Goal: Task Accomplishment & Management: Use online tool/utility

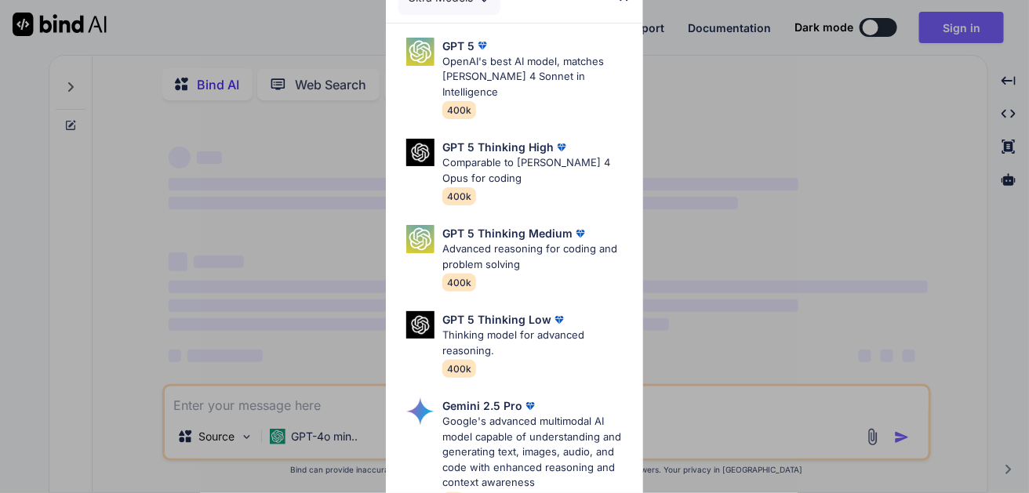
click at [957, 31] on div "Ultra Models GPT 5 OpenAI's best AI model, matches [PERSON_NAME] 4 Sonnet in In…" at bounding box center [514, 246] width 1029 height 493
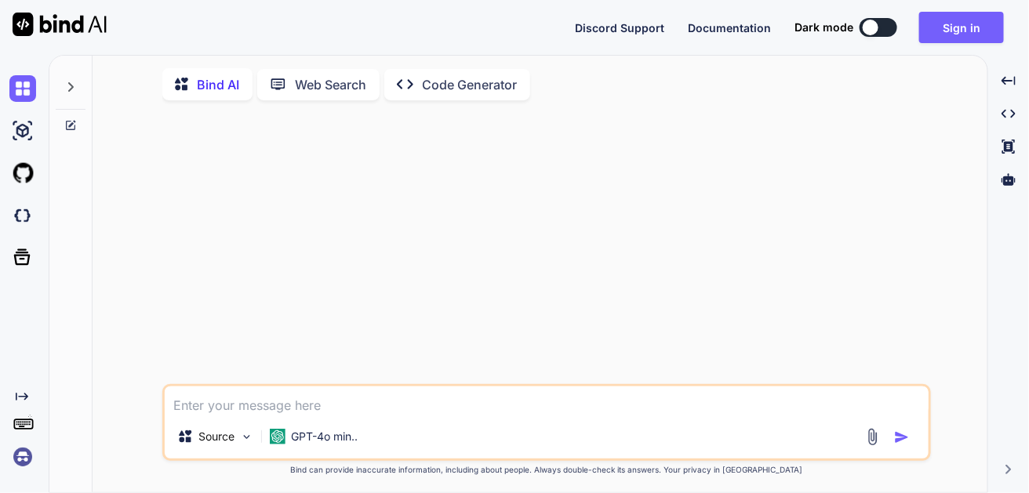
click at [957, 31] on button "Sign in" at bounding box center [961, 27] width 85 height 31
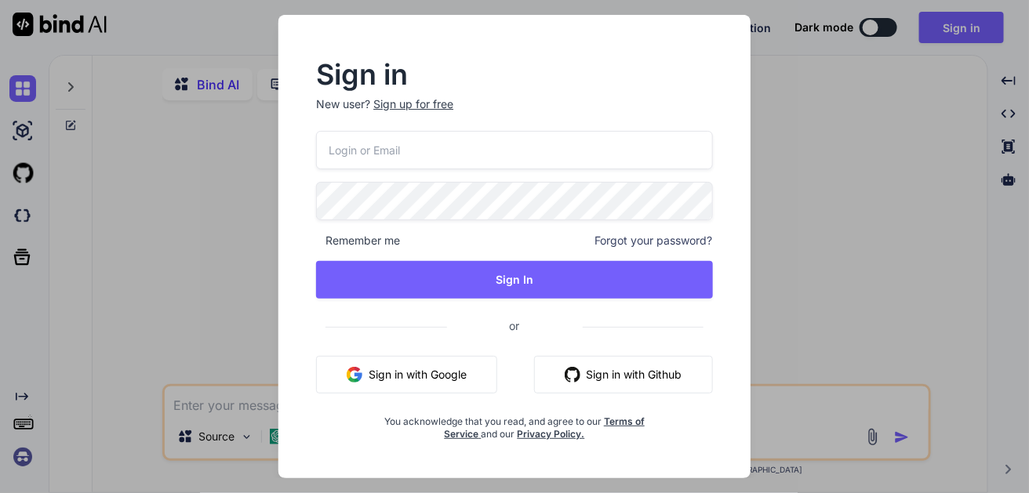
click at [391, 377] on button "Sign in with Google" at bounding box center [406, 375] width 181 height 38
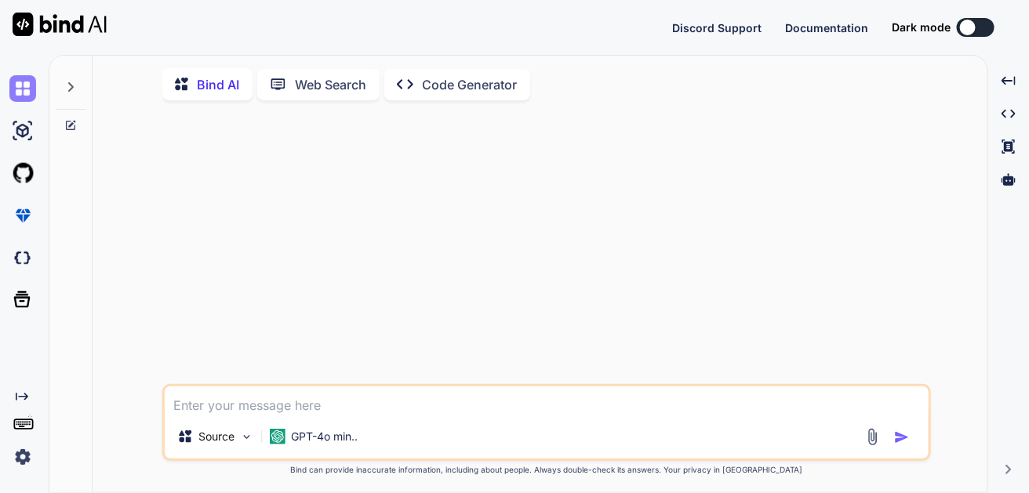
click at [25, 92] on img at bounding box center [22, 88] width 27 height 27
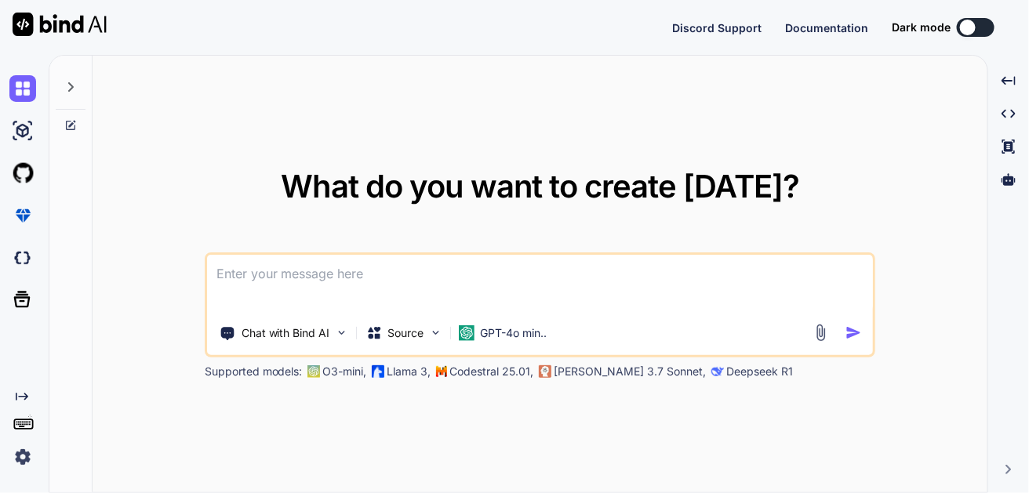
click at [16, 463] on img at bounding box center [22, 457] width 27 height 27
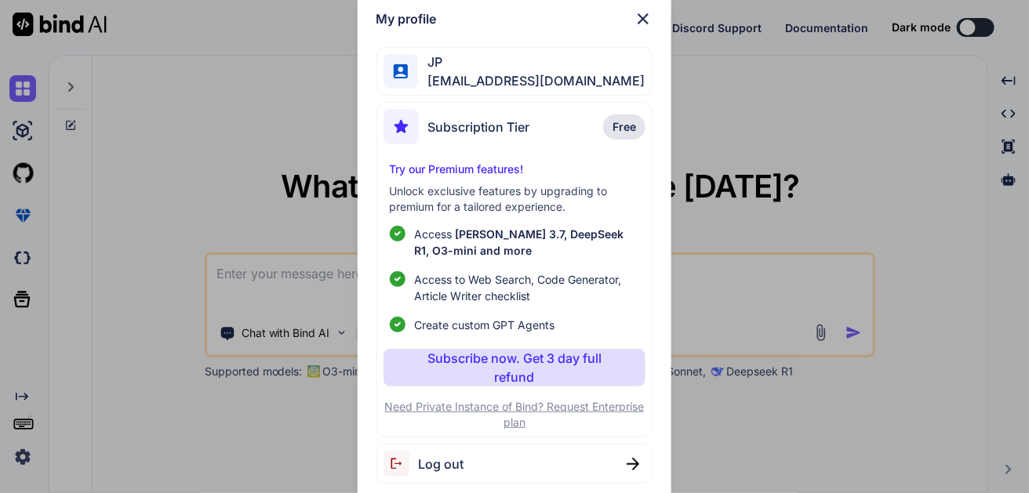
click at [523, 81] on span "[EMAIL_ADDRESS][DOMAIN_NAME]" at bounding box center [531, 80] width 227 height 19
click at [450, 450] on div "Log out" at bounding box center [515, 464] width 277 height 40
type textarea "x"
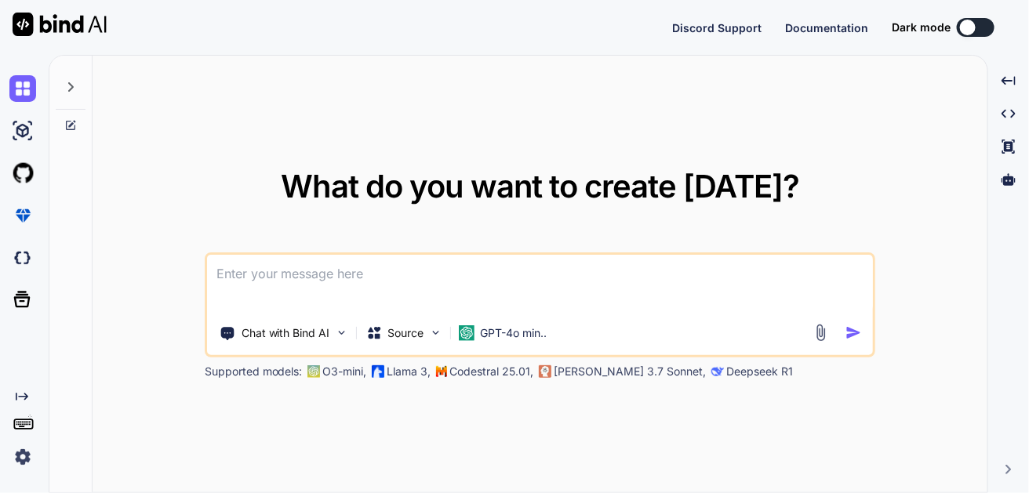
click at [23, 460] on img at bounding box center [22, 457] width 27 height 27
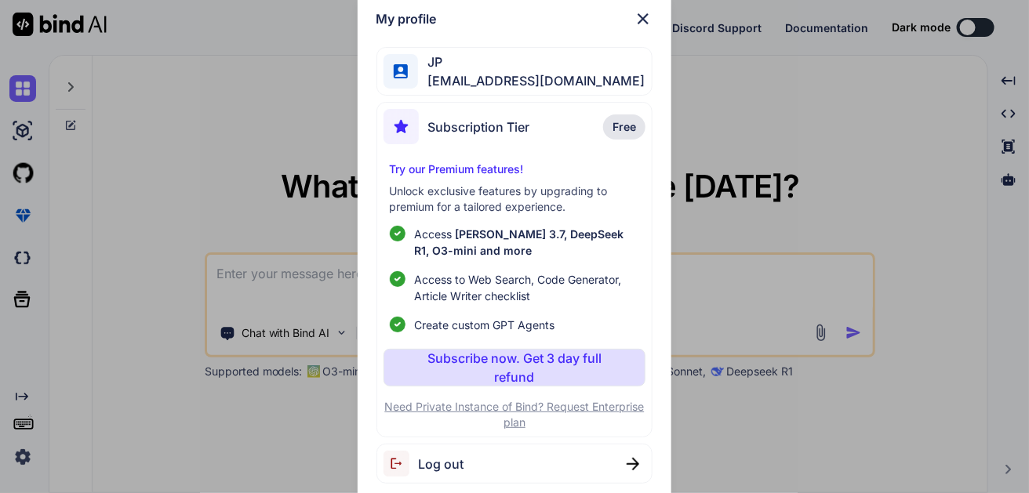
click at [424, 461] on span "Log out" at bounding box center [442, 464] width 46 height 19
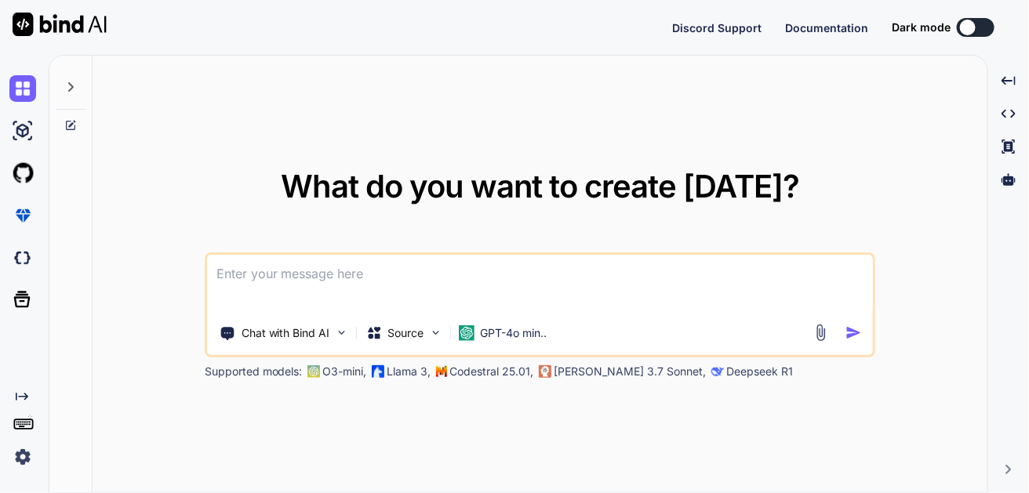
click at [20, 461] on img at bounding box center [22, 457] width 27 height 27
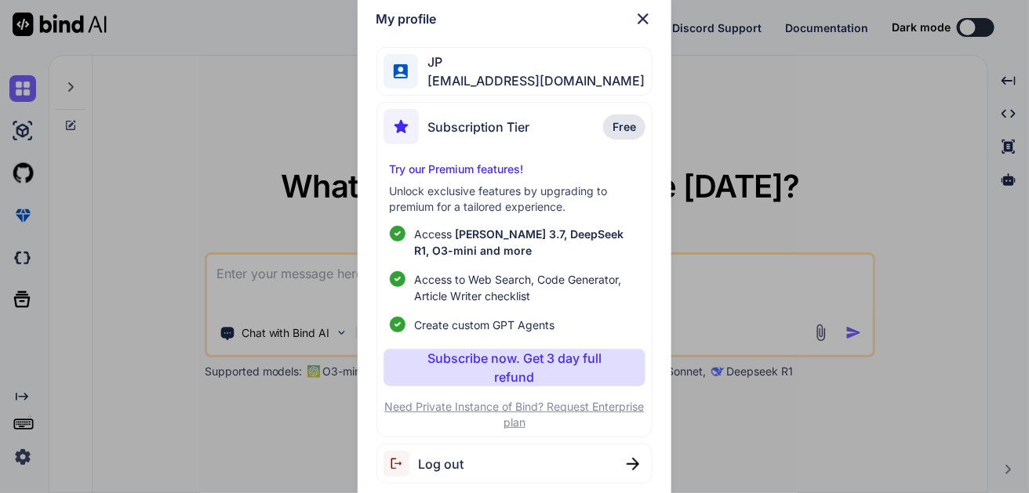
click at [530, 137] on div "Subscription Tier" at bounding box center [457, 126] width 147 height 35
click at [643, 464] on div "Log out" at bounding box center [515, 464] width 277 height 40
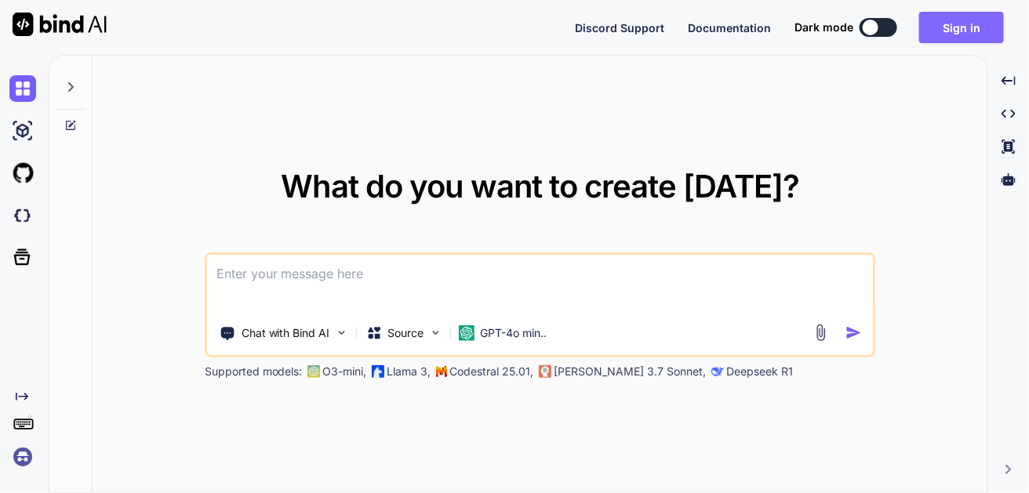
click at [970, 34] on button "Sign in" at bounding box center [961, 27] width 85 height 31
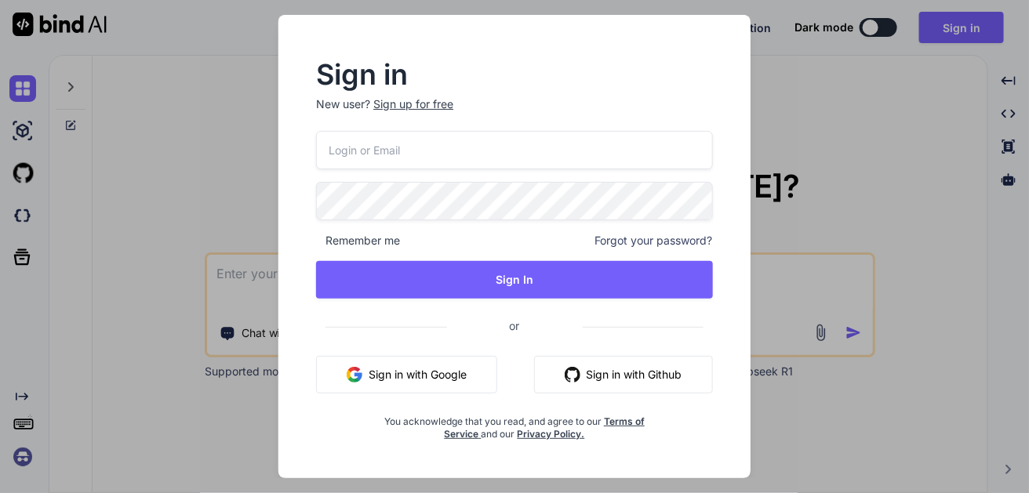
click at [438, 373] on button "Sign in with Google" at bounding box center [406, 375] width 181 height 38
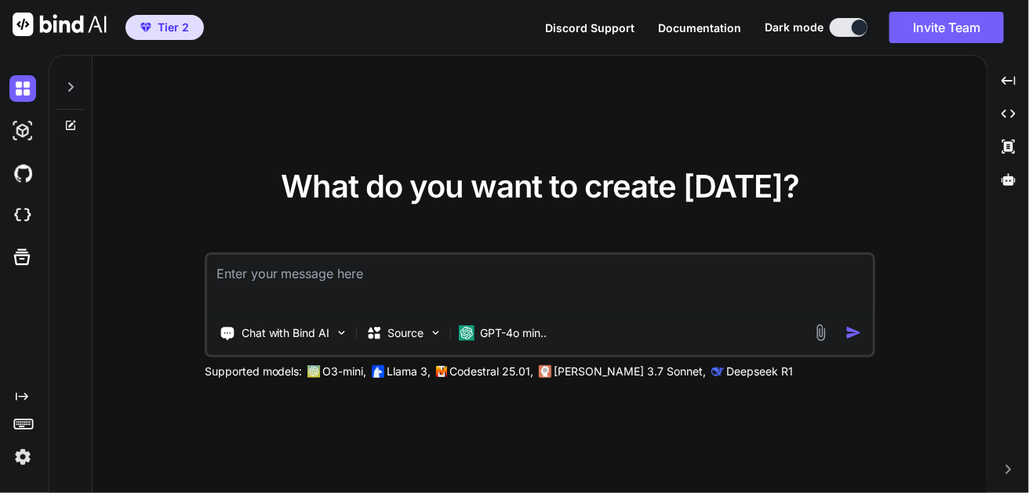
click at [30, 425] on icon at bounding box center [24, 424] width 22 height 22
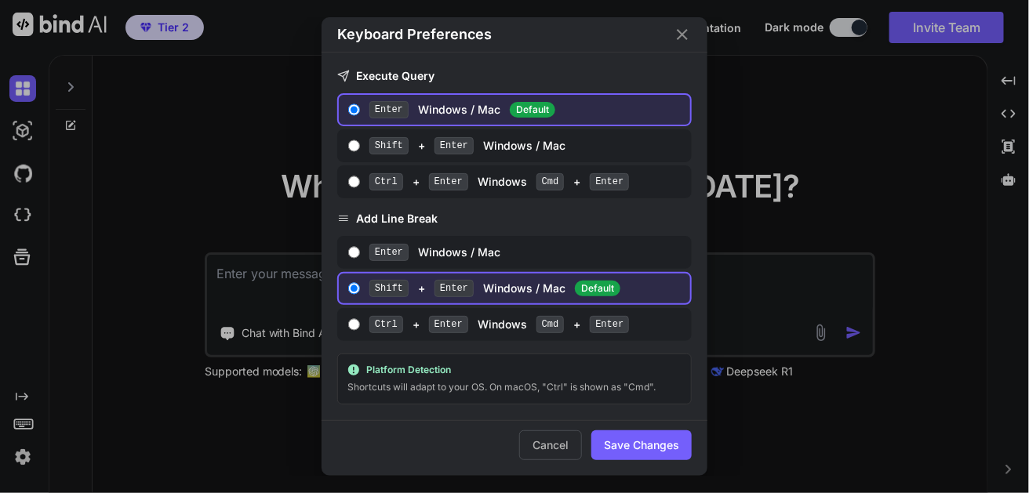
click at [684, 37] on icon "Close" at bounding box center [682, 34] width 11 height 11
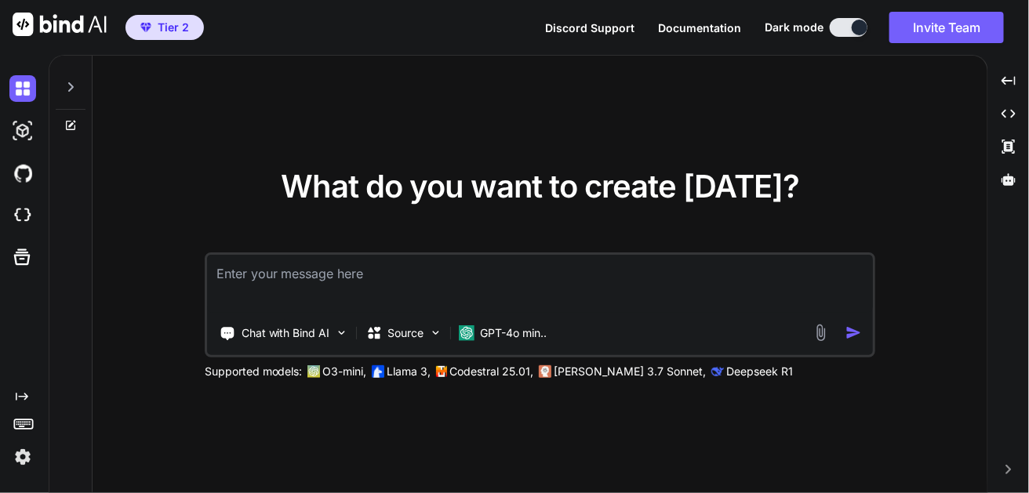
click at [350, 264] on textarea at bounding box center [540, 284] width 667 height 58
paste textarea "1 - Generate a website with only html file called index.html that includes the …"
type textarea "1 - Generate a website with only html file called index.html that includes the …"
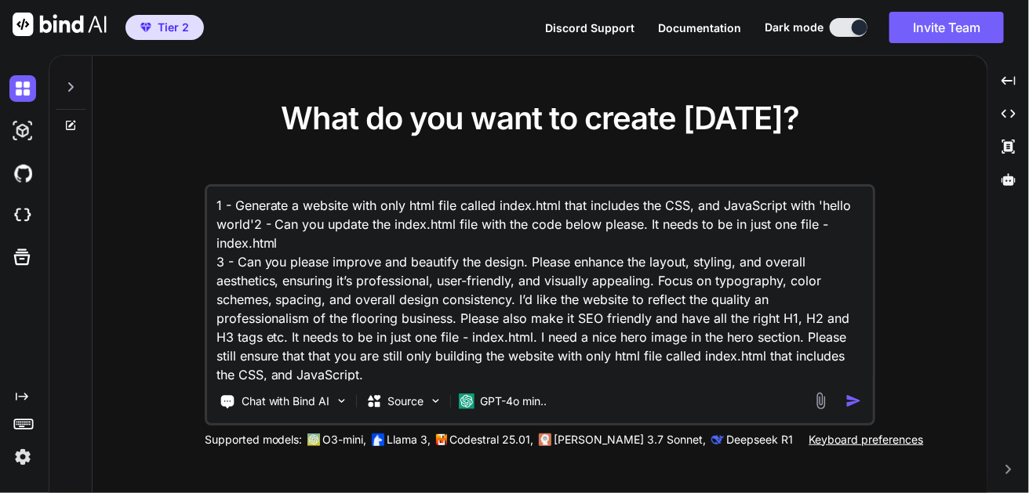
scroll to position [38, 0]
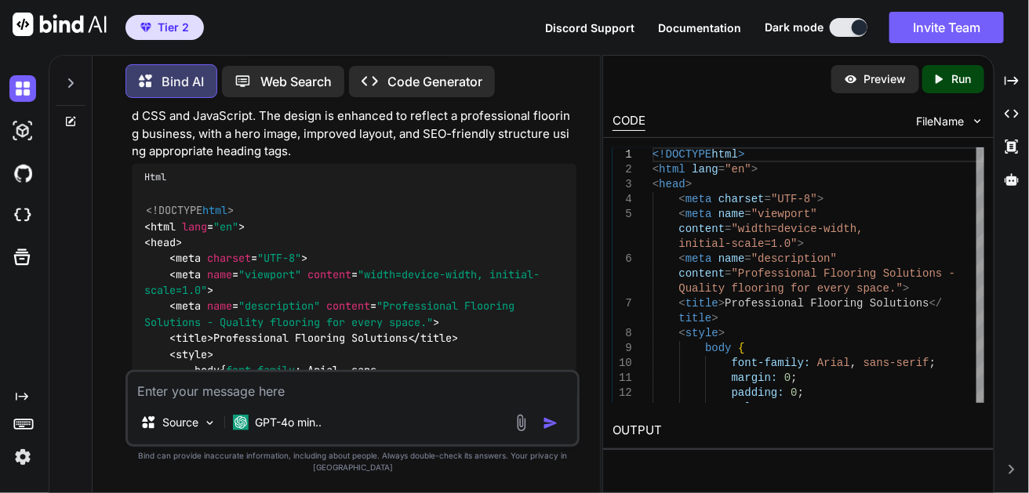
scroll to position [292, 0]
click at [557, 179] on img at bounding box center [557, 178] width 14 height 14
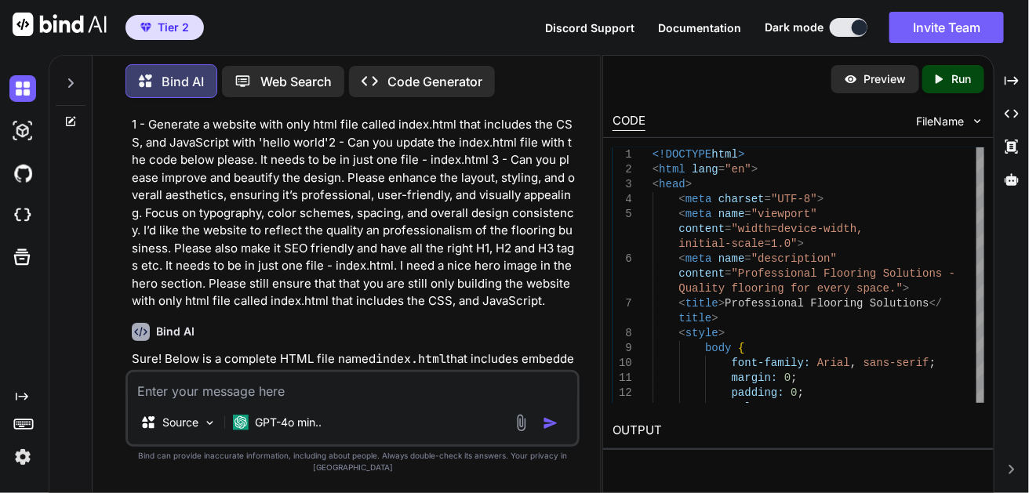
scroll to position [0, 0]
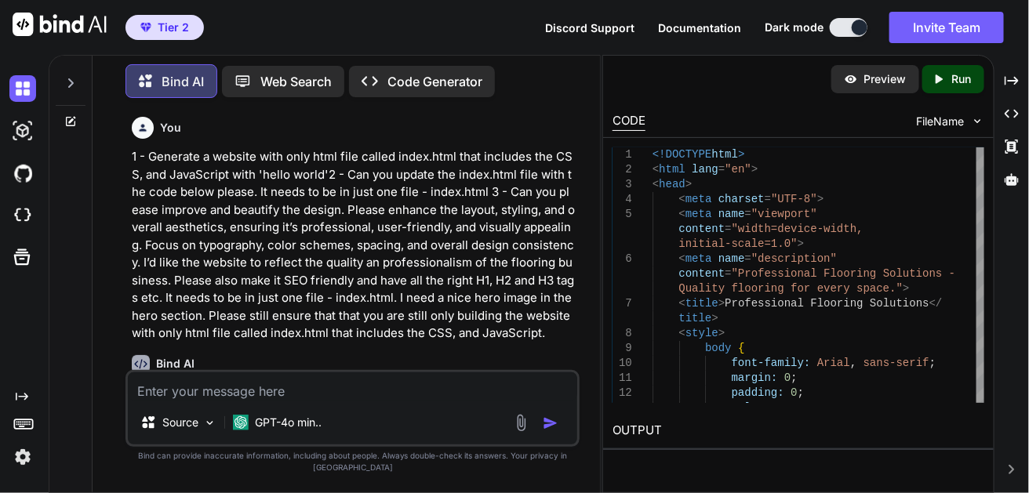
click at [545, 144] on div "You 1 - Generate a website with only html file called index.html that includes …" at bounding box center [354, 227] width 445 height 232
click at [183, 165] on p "1 - Generate a website with only html file called index.html that includes the …" at bounding box center [354, 245] width 445 height 195
click at [141, 363] on img at bounding box center [141, 364] width 18 height 18
click at [304, 373] on div "Bind AI" at bounding box center [354, 364] width 445 height 18
click at [71, 78] on icon at bounding box center [70, 83] width 13 height 13
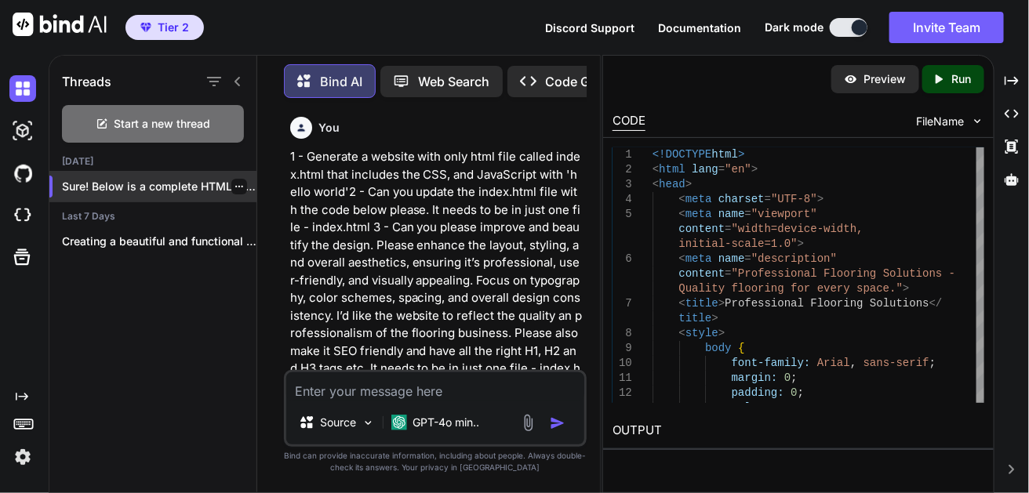
click at [195, 258] on div "Today Sure! Below is a complete HTML file name... Last 7 Days Creating a beauti…" at bounding box center [152, 210] width 207 height 110
click at [249, 185] on p "Sure! Below is a complete HTML file name..." at bounding box center [159, 187] width 195 height 16
click at [247, 186] on p "Sure! Below is a complete HTML file name..." at bounding box center [159, 187] width 195 height 16
click at [171, 379] on div "Threads Start a new thread Today Sure! Below is a complete HTML file name... La…" at bounding box center [153, 272] width 208 height 441
click at [235, 186] on icon "button" at bounding box center [239, 187] width 8 height 2
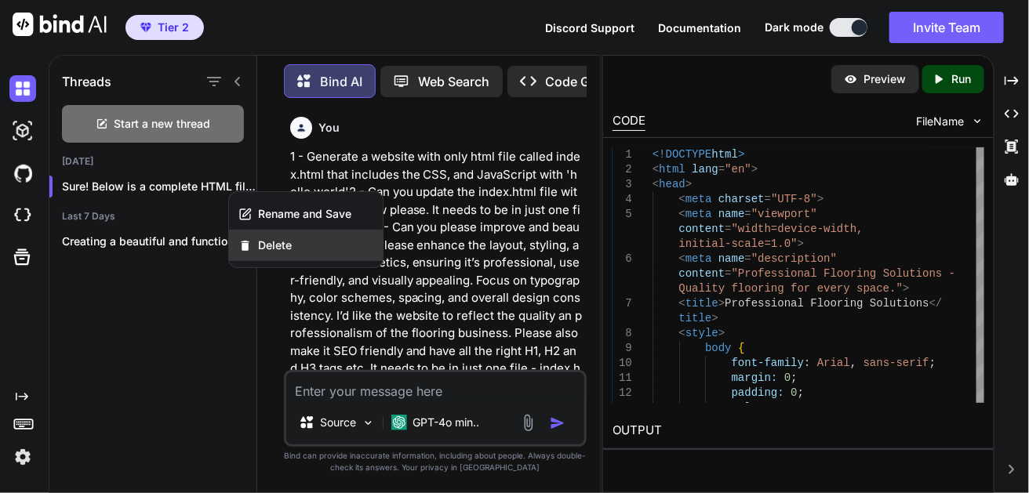
click at [279, 247] on span "Delete" at bounding box center [275, 246] width 34 height 16
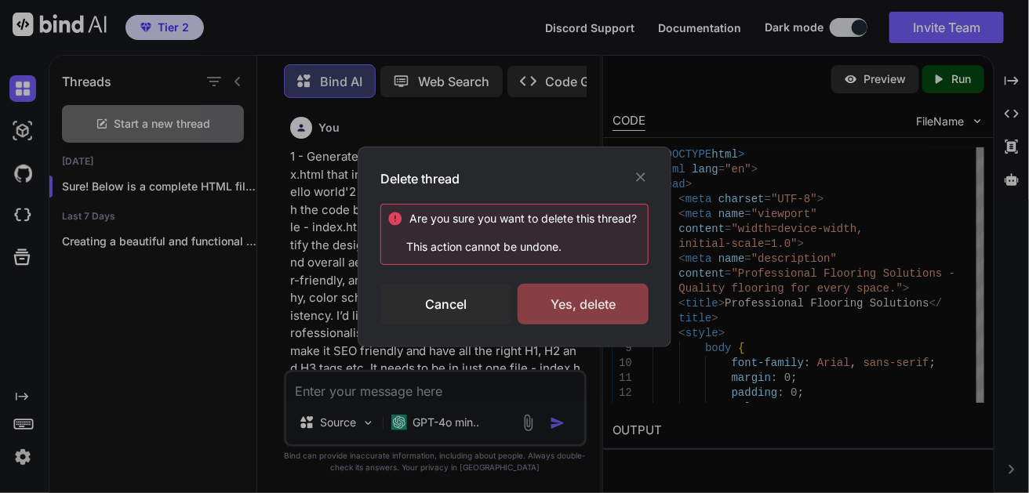
click at [606, 303] on div "Yes, delete" at bounding box center [583, 304] width 131 height 41
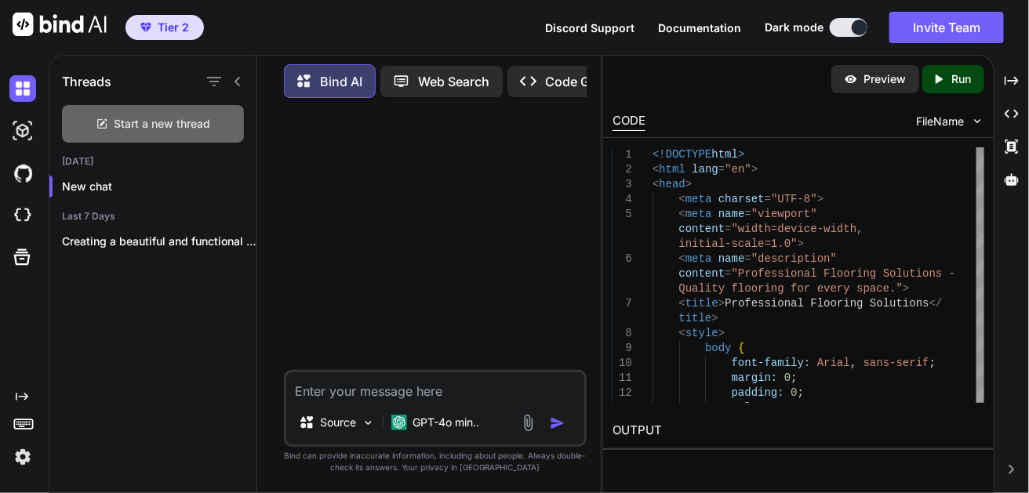
click at [156, 121] on span "Start a new thread" at bounding box center [163, 124] width 96 height 16
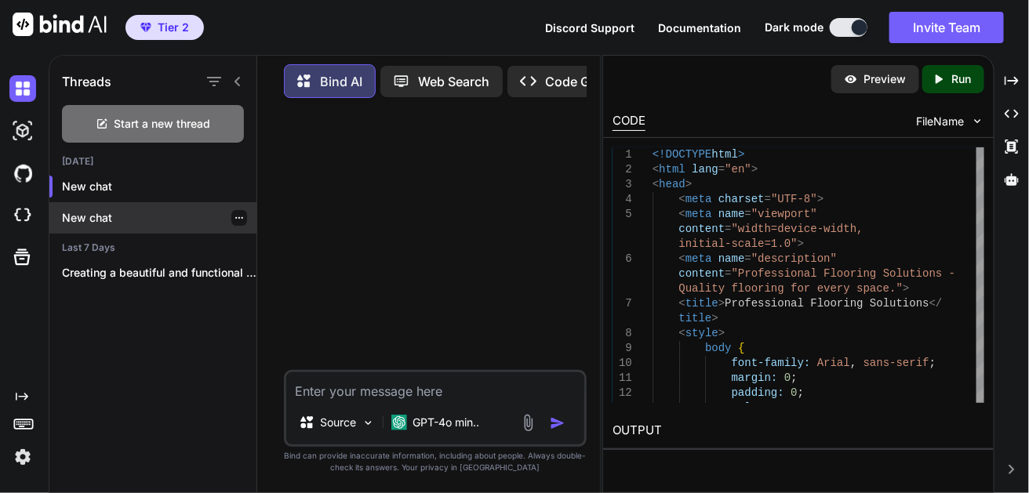
click at [123, 202] on div "New chat" at bounding box center [152, 217] width 207 height 31
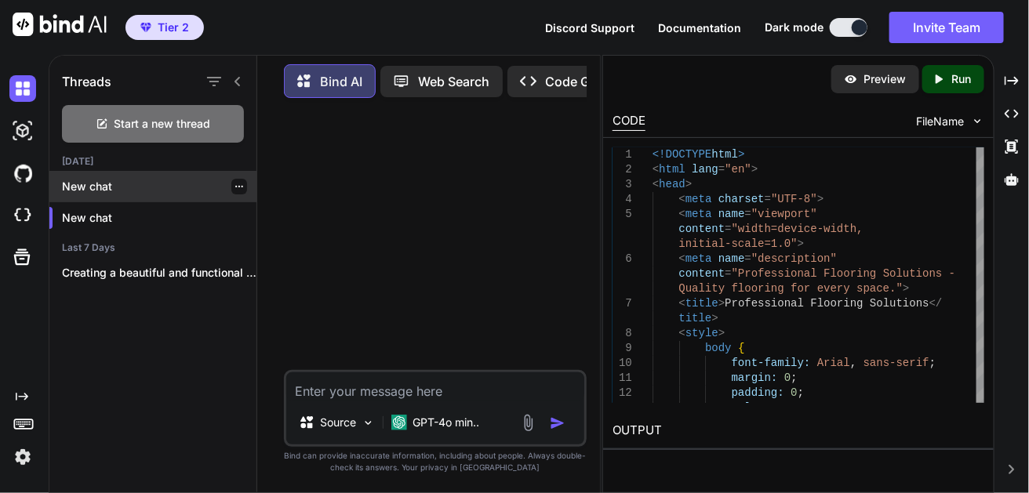
click at [129, 179] on p "New chat" at bounding box center [159, 187] width 195 height 16
click at [313, 126] on div at bounding box center [437, 241] width 300 height 260
click at [466, 78] on p "Web Search" at bounding box center [454, 81] width 71 height 19
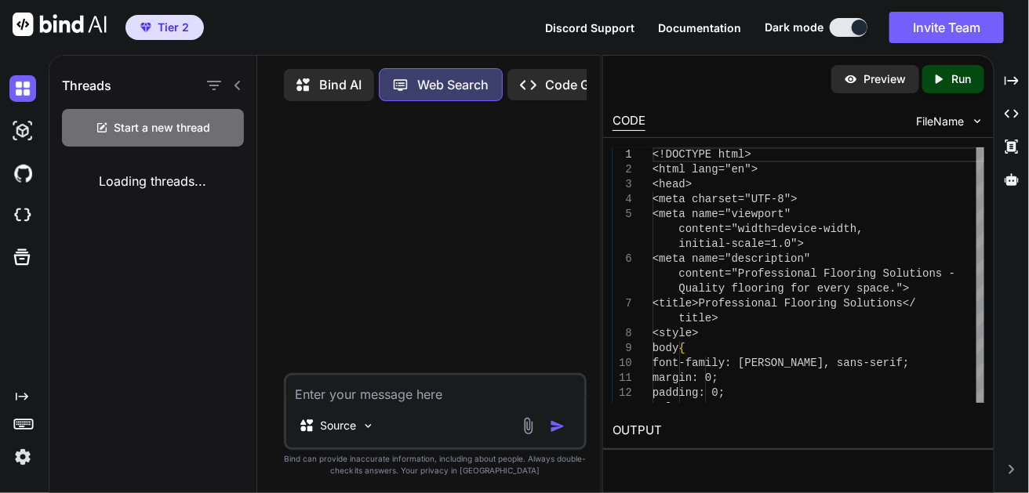
scroll to position [6, 0]
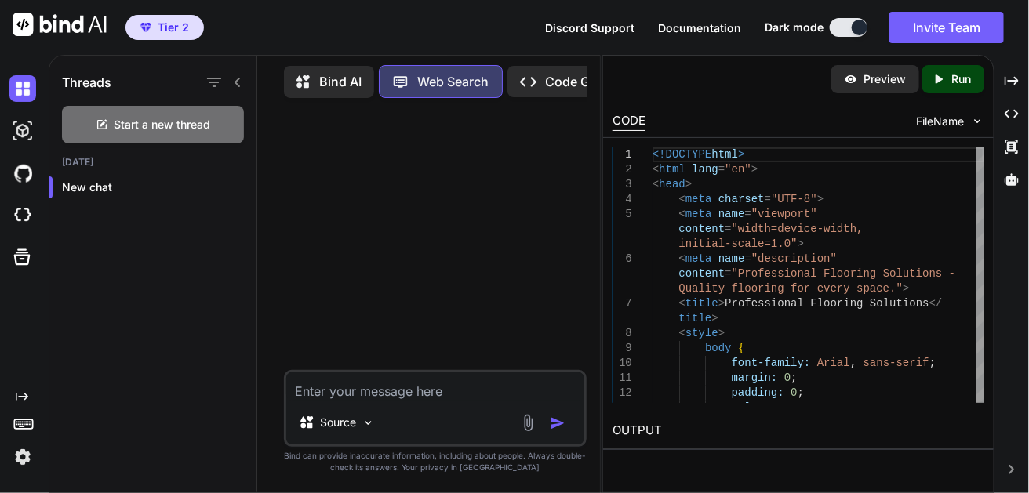
click at [447, 400] on textarea at bounding box center [435, 387] width 298 height 28
paste textarea "1 - Generate a website with only html file called index.html that includes the …"
type textarea "1 - Generate a website with only html file called index.html that includes the …"
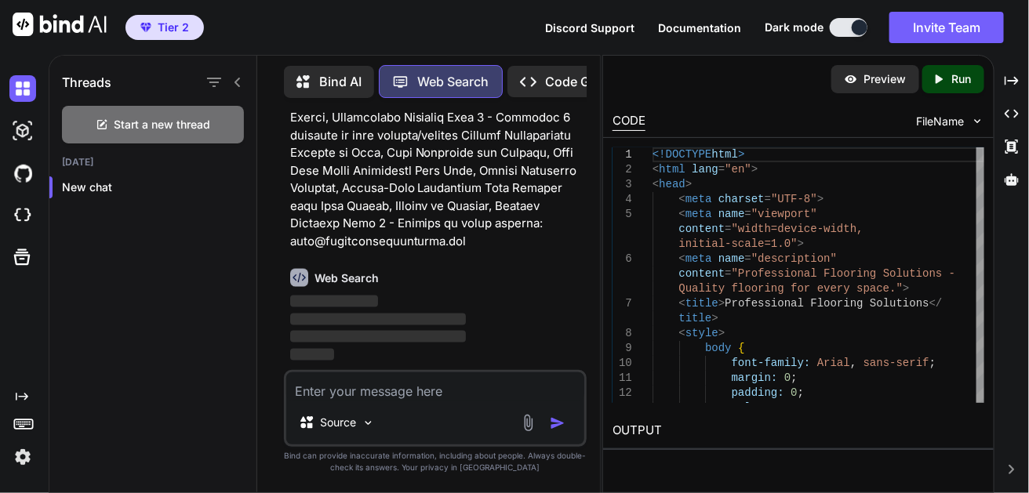
scroll to position [664, 0]
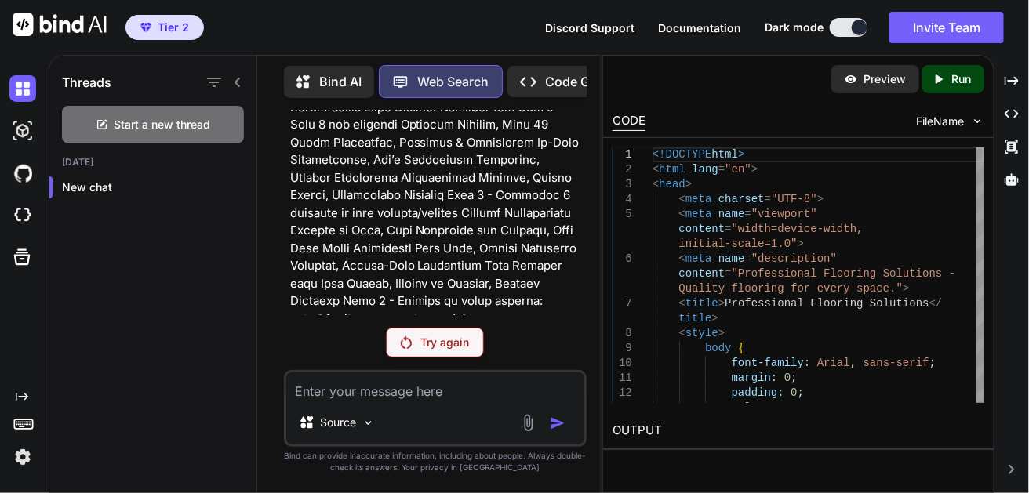
click at [446, 344] on p "Try again" at bounding box center [445, 343] width 49 height 16
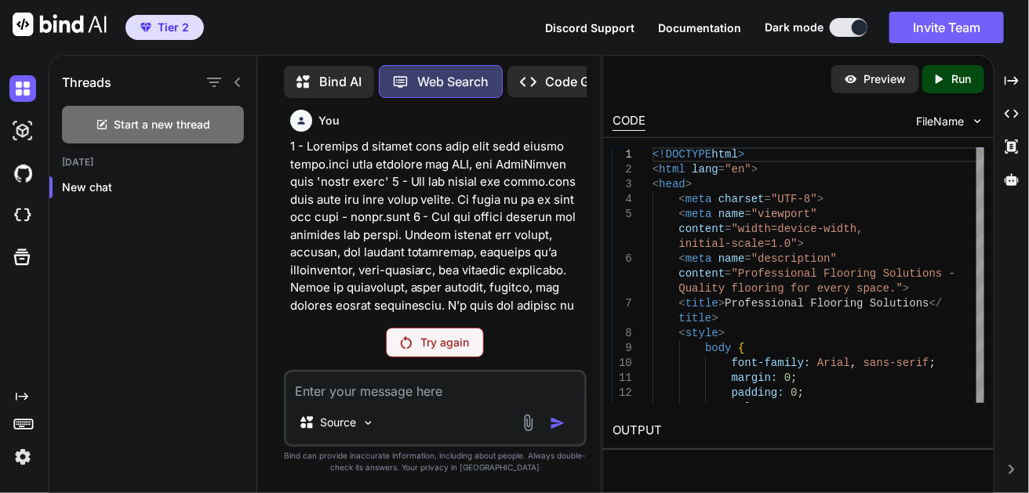
scroll to position [0, 0]
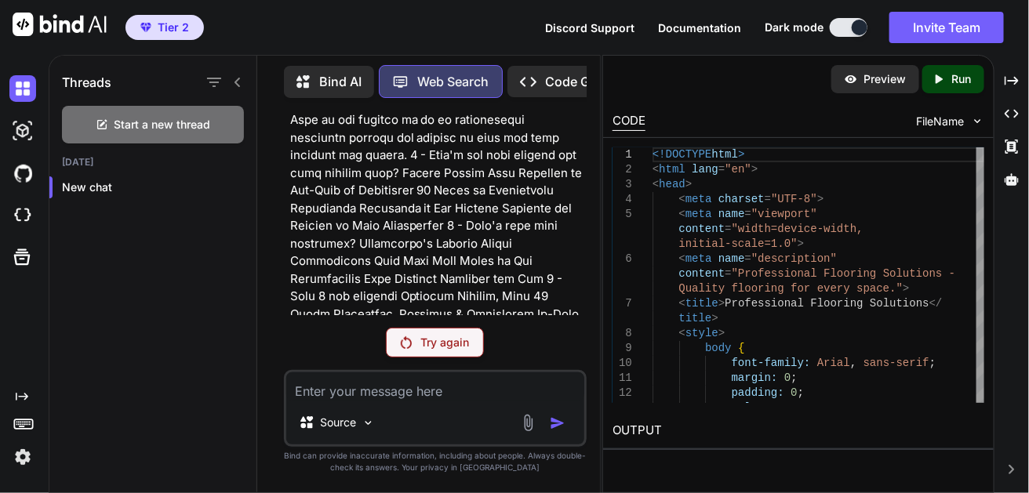
scroll to position [664, 0]
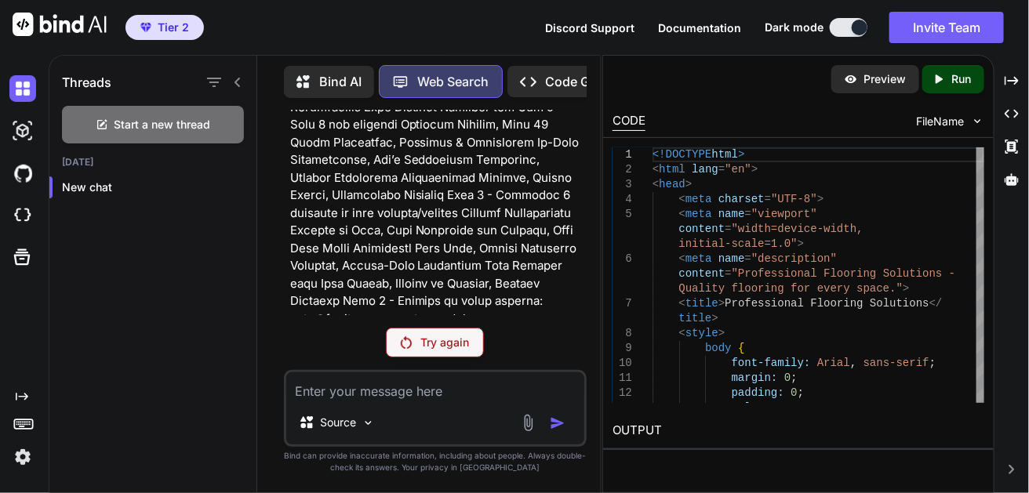
click at [433, 344] on p "Try again" at bounding box center [445, 343] width 49 height 16
click at [630, 125] on div "CODE" at bounding box center [629, 121] width 33 height 19
click at [886, 87] on div "Preview" at bounding box center [876, 79] width 88 height 28
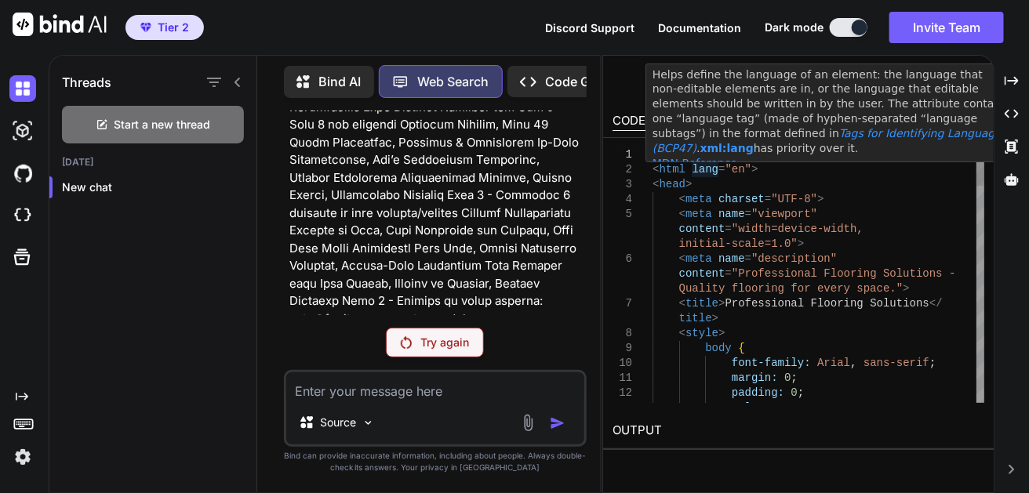
click at [700, 160] on div "Helps define the language of an element: the language that non-editable element…" at bounding box center [832, 113] width 372 height 99
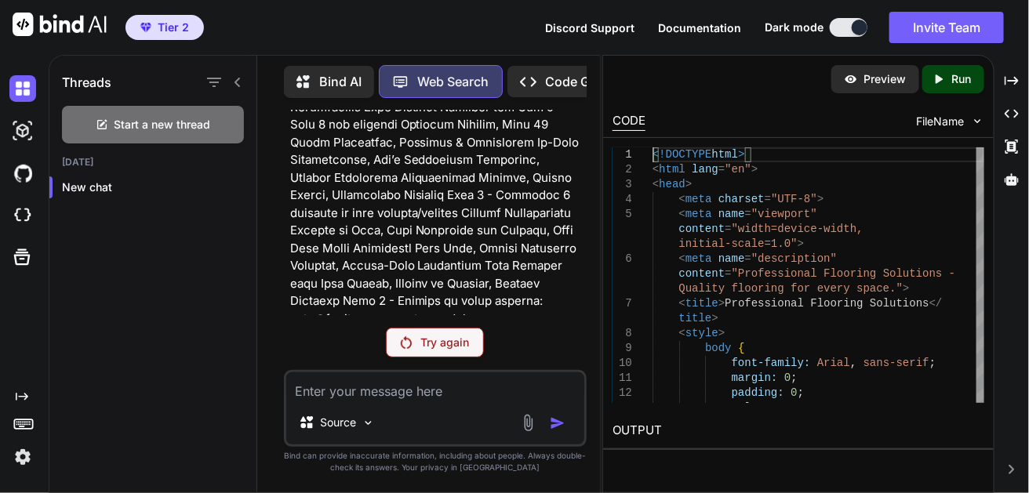
click at [334, 86] on p "Bind AI" at bounding box center [340, 81] width 42 height 19
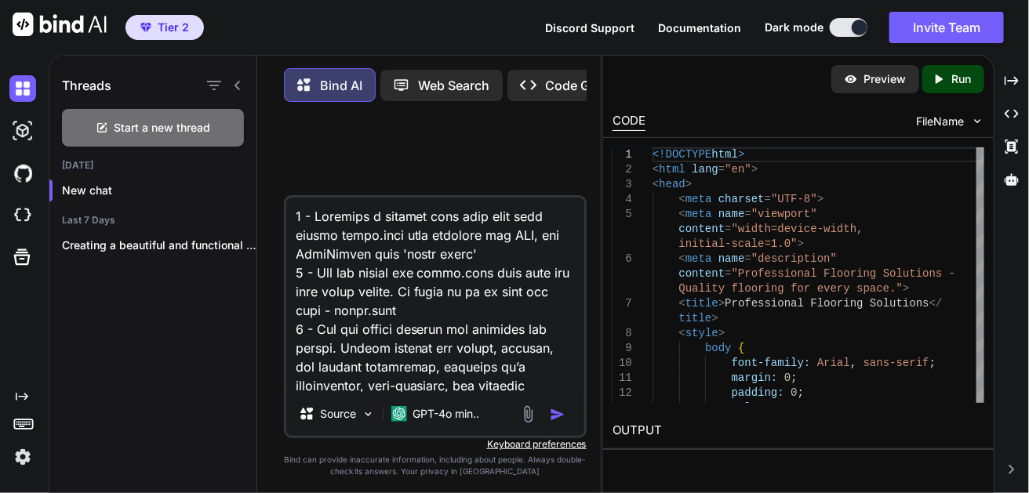
scroll to position [191, 0]
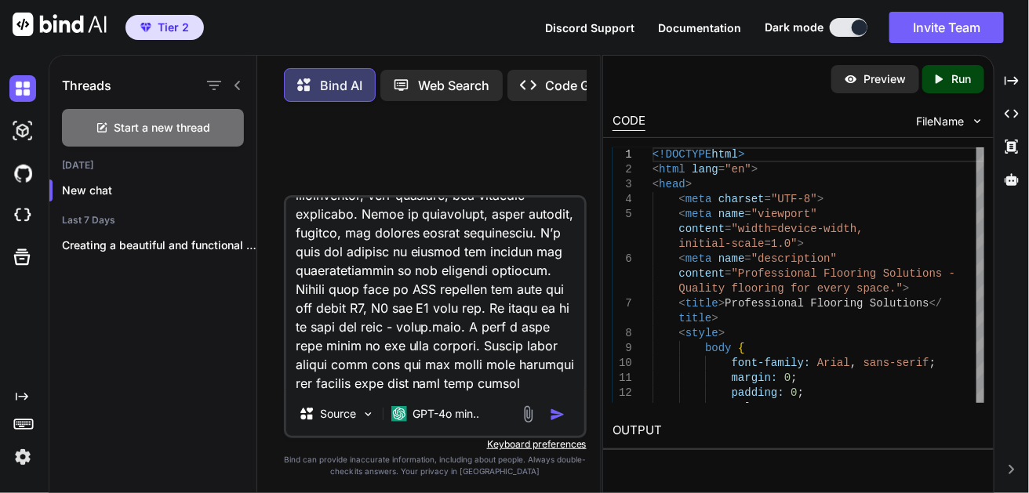
click at [446, 337] on textarea at bounding box center [435, 295] width 298 height 195
click at [557, 423] on img "button" at bounding box center [558, 415] width 16 height 16
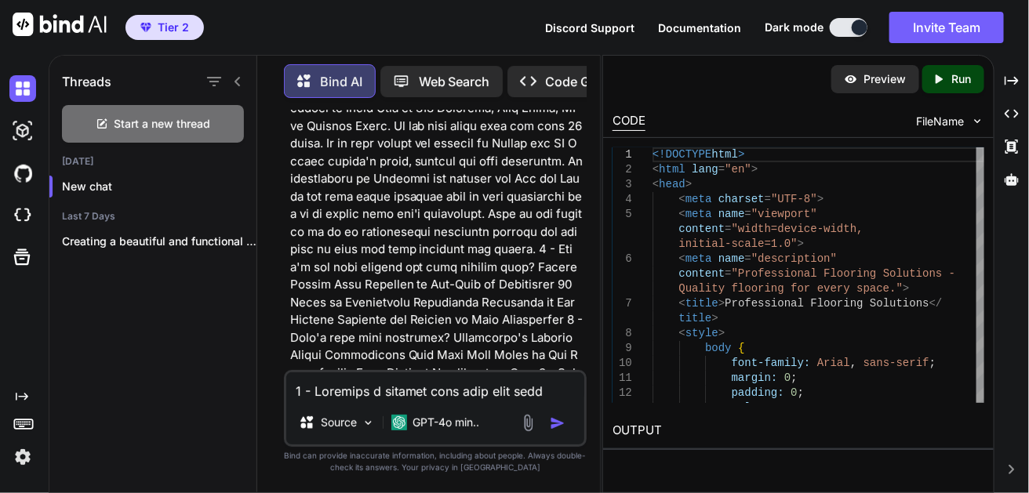
scroll to position [367, 0]
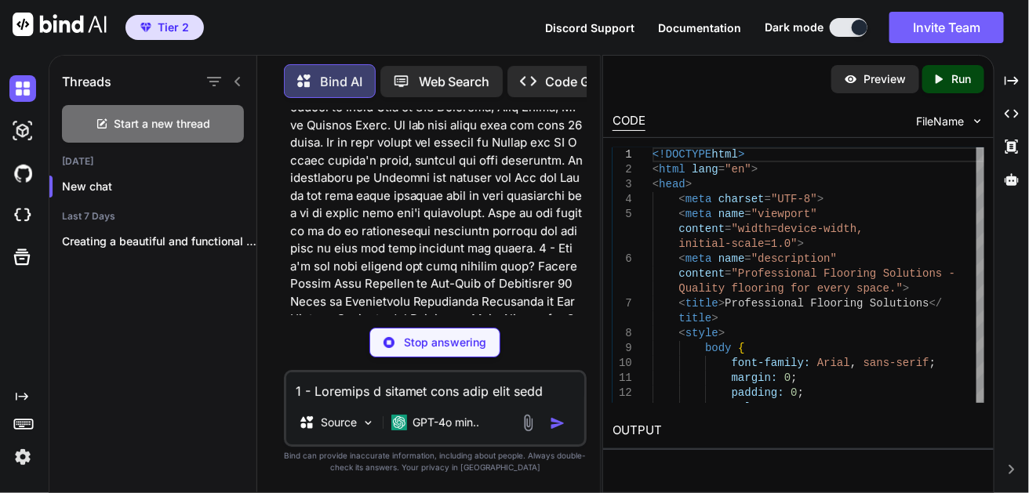
click at [476, 275] on p at bounding box center [436, 178] width 293 height 795
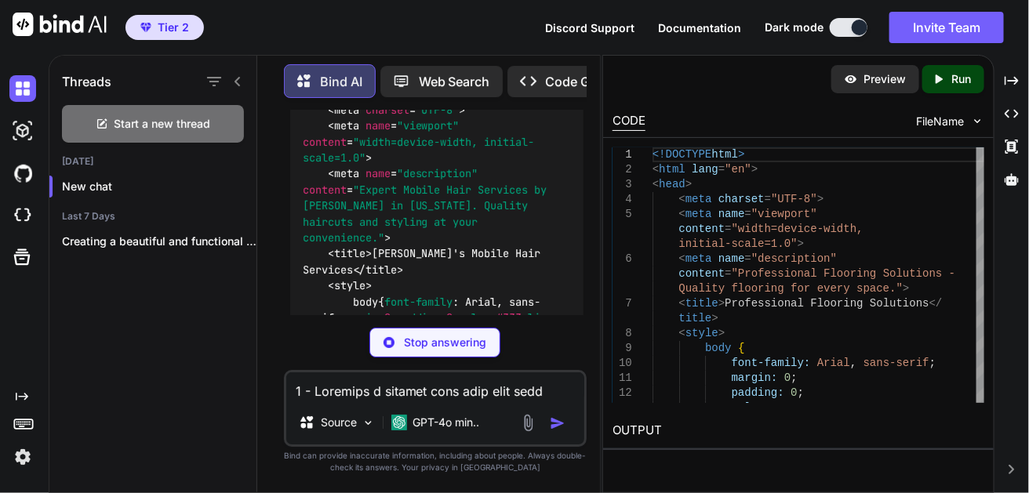
click at [236, 283] on div "Threads Start a new thread Today New chat Last 7 Days Creating a beautiful and …" at bounding box center [153, 272] width 208 height 441
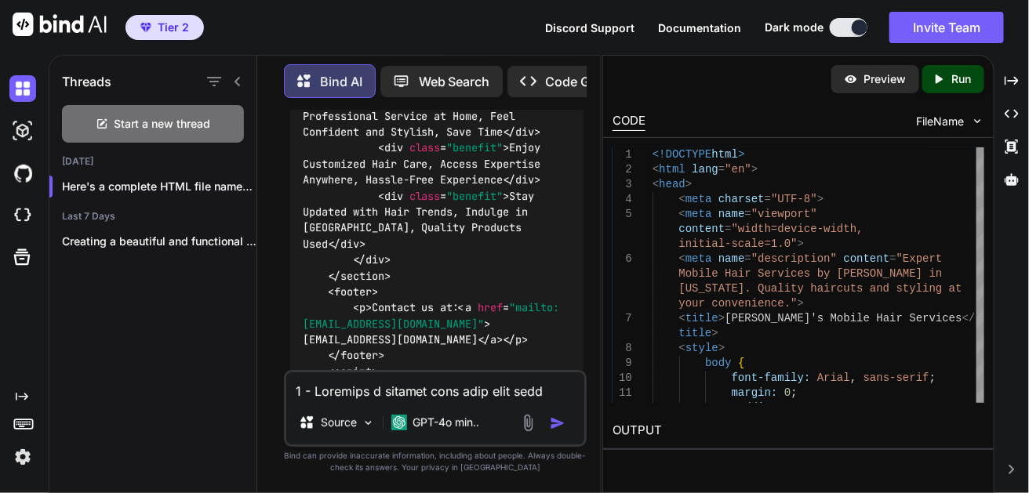
scroll to position [3036, 0]
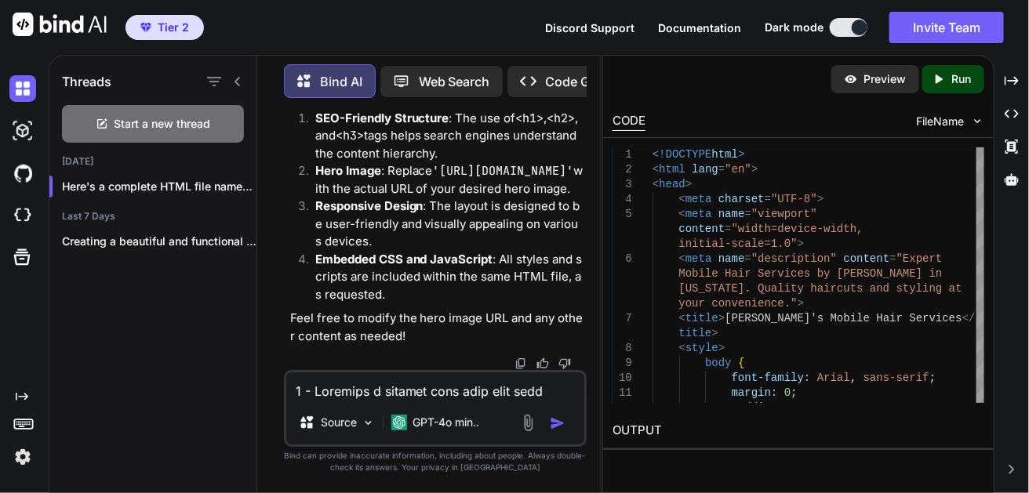
click at [959, 86] on p "Run" at bounding box center [962, 79] width 20 height 16
click at [974, 81] on div "Created with Pixso. Run" at bounding box center [954, 79] width 62 height 28
click at [888, 82] on p "Preview" at bounding box center [886, 79] width 42 height 16
click at [565, 81] on p "Code Generator" at bounding box center [593, 81] width 95 height 19
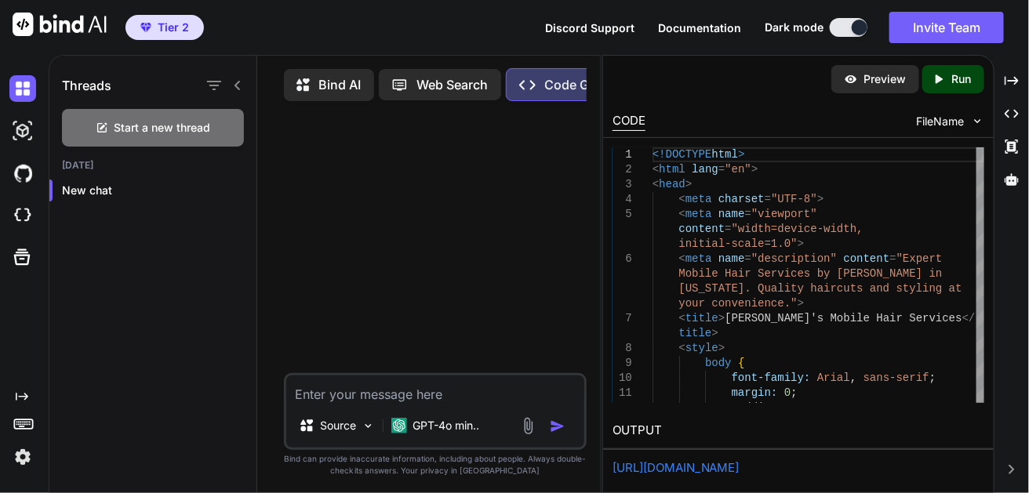
click at [565, 81] on p "Code Generator" at bounding box center [592, 84] width 95 height 19
